Goal: Task Accomplishment & Management: Manage account settings

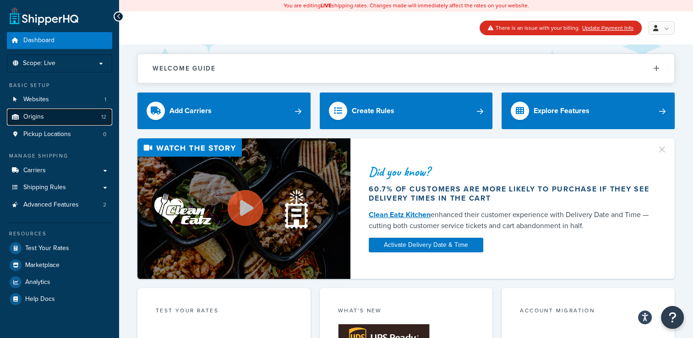
click at [51, 116] on link "Origins 12" at bounding box center [59, 117] width 105 height 17
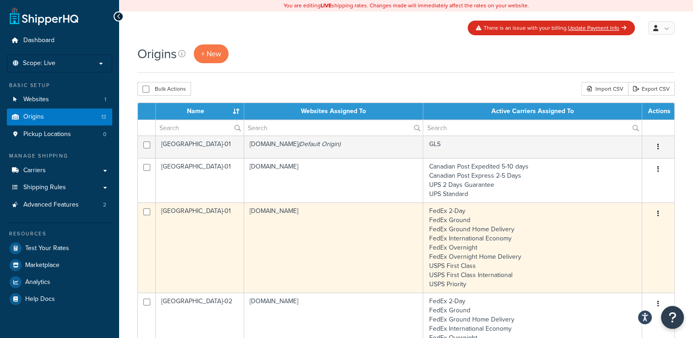
click at [205, 264] on td "USA-01" at bounding box center [200, 247] width 88 height 90
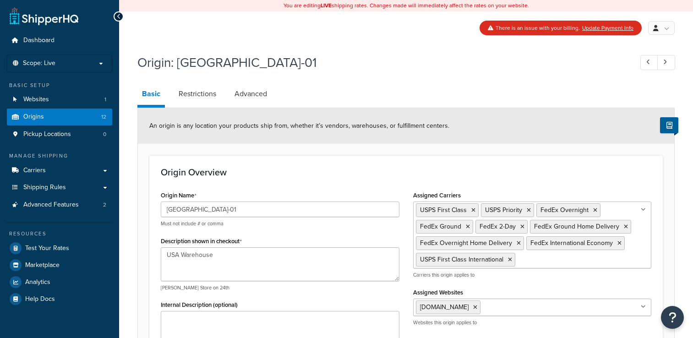
select select "5"
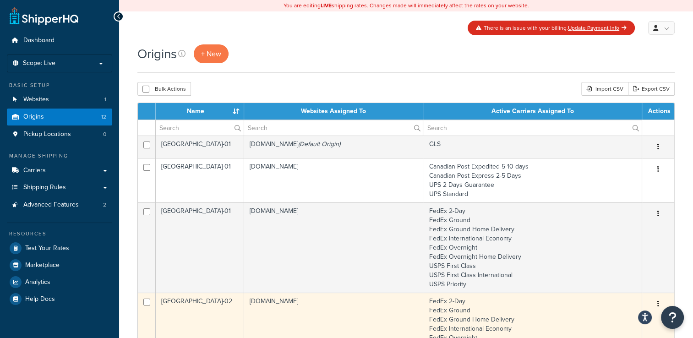
click at [214, 311] on td "USA-02" at bounding box center [200, 338] width 88 height 90
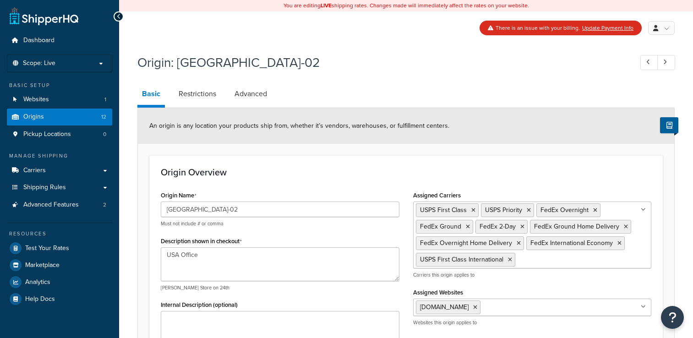
select select "13"
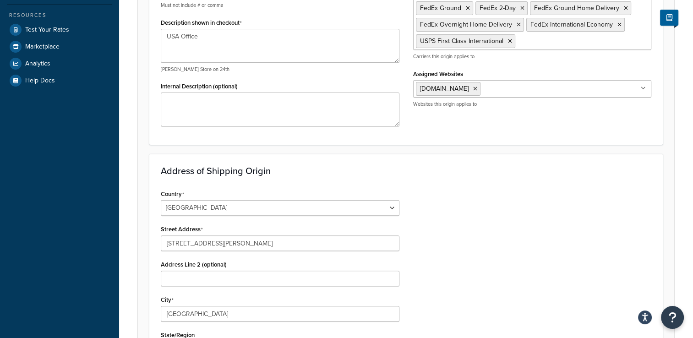
scroll to position [229, 0]
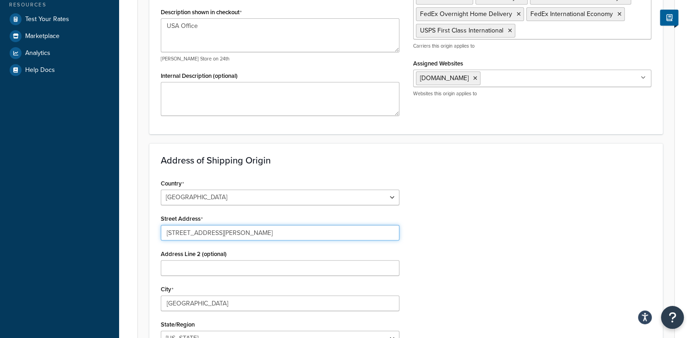
drag, startPoint x: 250, startPoint y: 232, endPoint x: 161, endPoint y: 232, distance: 88.4
click at [161, 232] on input "[STREET_ADDRESS][PERSON_NAME]" at bounding box center [280, 233] width 239 height 16
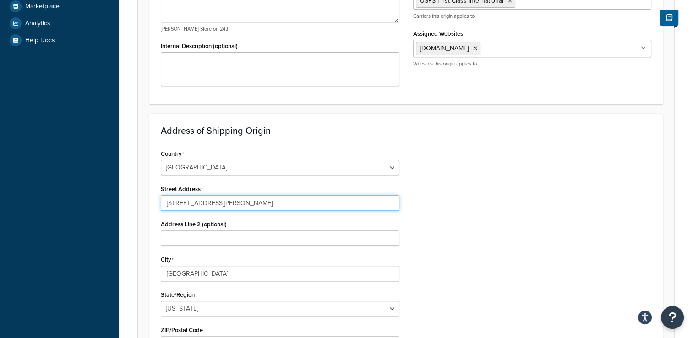
scroll to position [321, 0]
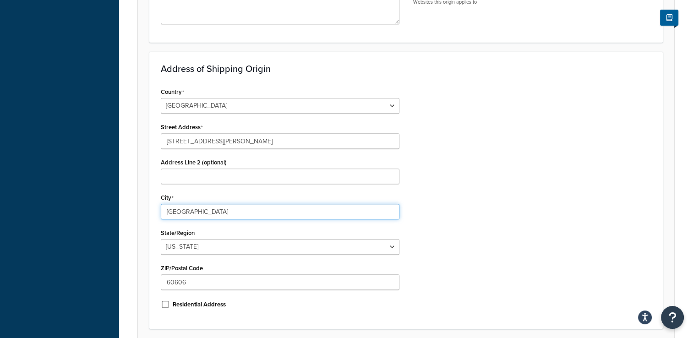
drag, startPoint x: 203, startPoint y: 208, endPoint x: 158, endPoint y: 210, distance: 44.9
click at [158, 210] on div "Country [GEOGRAPHIC_DATA] [GEOGRAPHIC_DATA] [GEOGRAPHIC_DATA] [GEOGRAPHIC_DATA]…" at bounding box center [280, 201] width 252 height 232
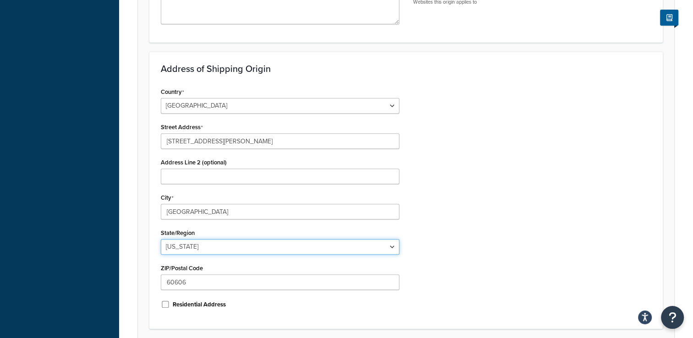
drag, startPoint x: 196, startPoint y: 249, endPoint x: 181, endPoint y: 251, distance: 14.8
click at [163, 248] on select "[US_STATE] [US_STATE] [US_STATE] [US_STATE] [US_STATE] Armed Forces Americas Ar…" at bounding box center [280, 247] width 239 height 16
click at [185, 249] on select "[US_STATE] [US_STATE] [US_STATE] [US_STATE] [US_STATE] Armed Forces Americas Ar…" at bounding box center [280, 247] width 239 height 16
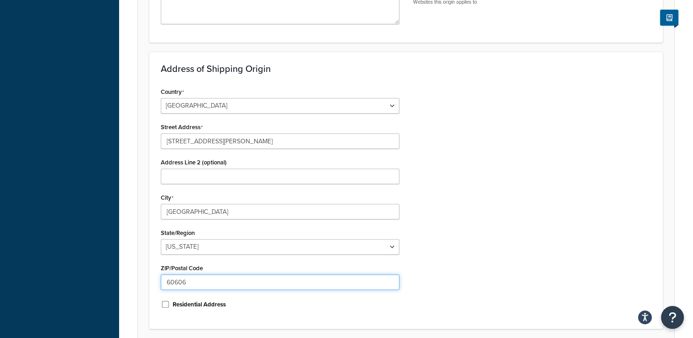
click at [202, 281] on input "60606" at bounding box center [280, 282] width 239 height 16
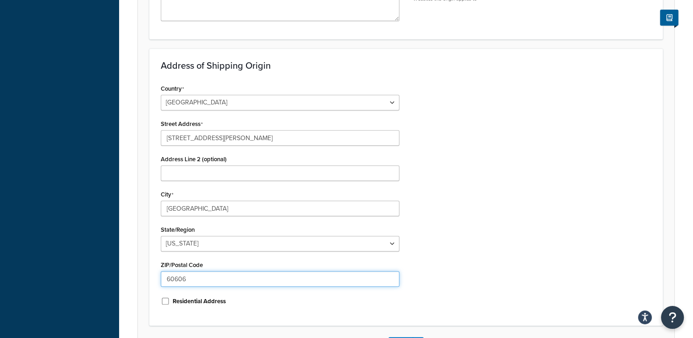
click at [202, 281] on input "60606" at bounding box center [280, 279] width 239 height 16
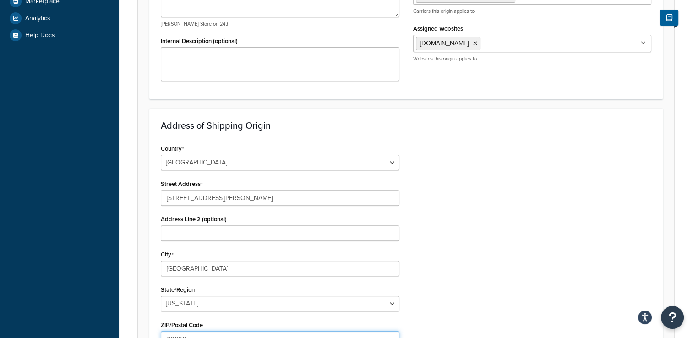
scroll to position [271, 0]
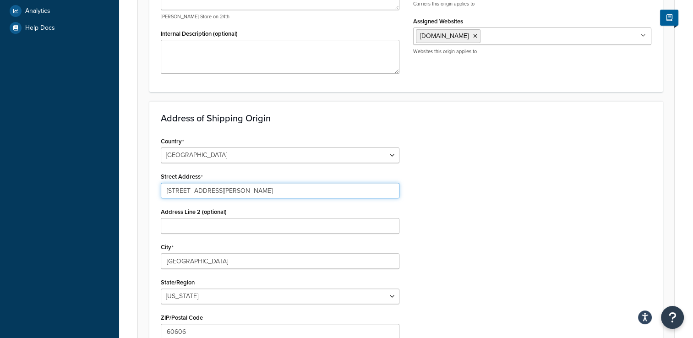
click at [300, 193] on input "[STREET_ADDRESS][PERSON_NAME]" at bounding box center [280, 191] width 239 height 16
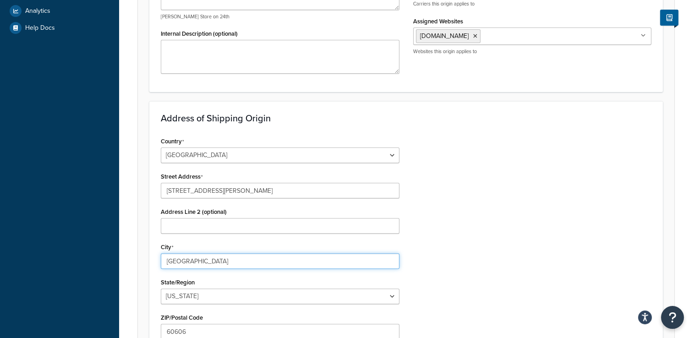
click at [215, 254] on input "[GEOGRAPHIC_DATA]" at bounding box center [280, 261] width 239 height 16
